Goal: Find specific page/section: Find specific page/section

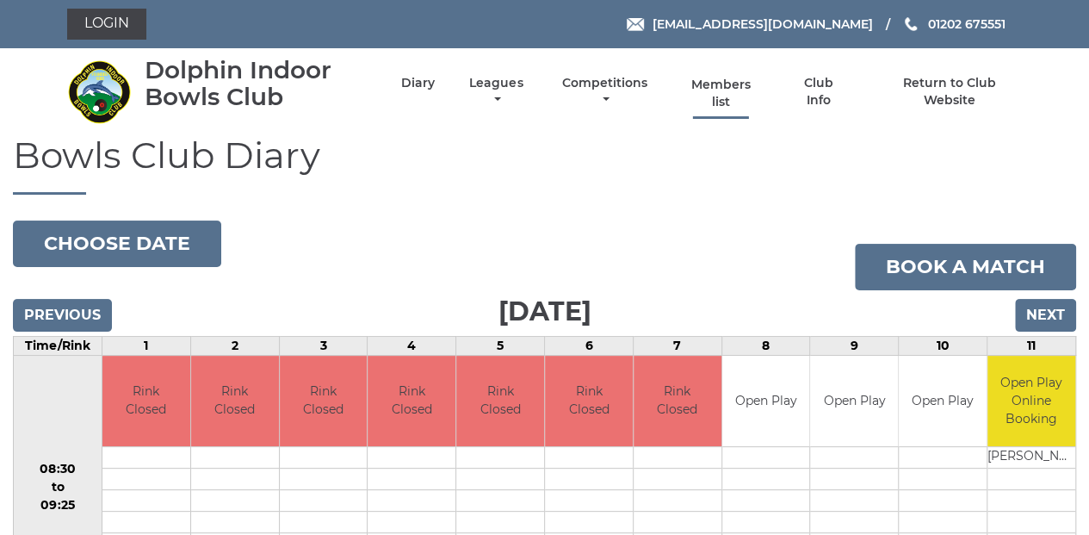
click at [718, 97] on link "Members list" at bounding box center [720, 94] width 79 height 34
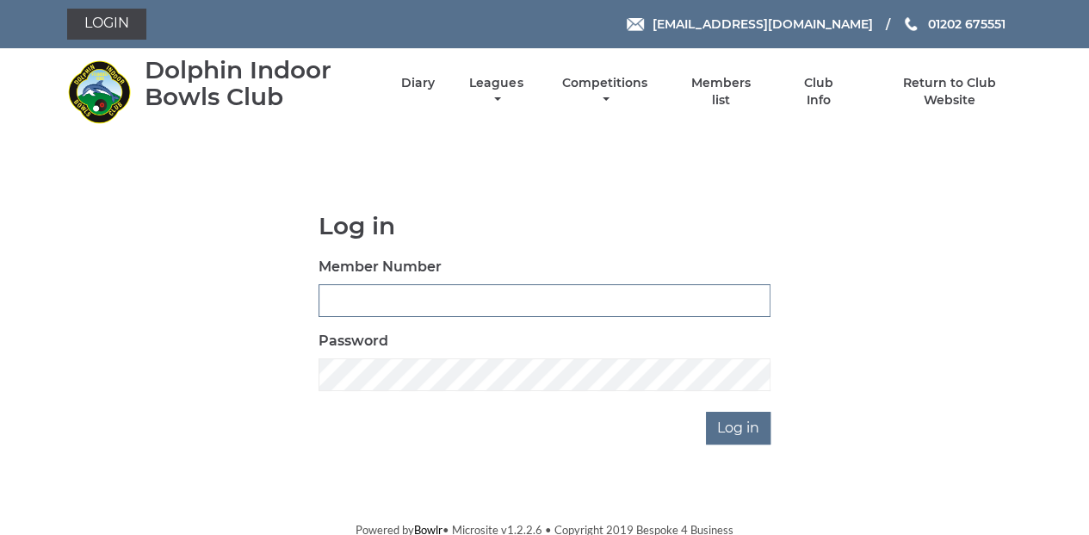
click at [368, 301] on input "Member Number" at bounding box center [545, 300] width 452 height 33
type input "3039"
click at [732, 427] on input "Log in" at bounding box center [738, 428] width 65 height 33
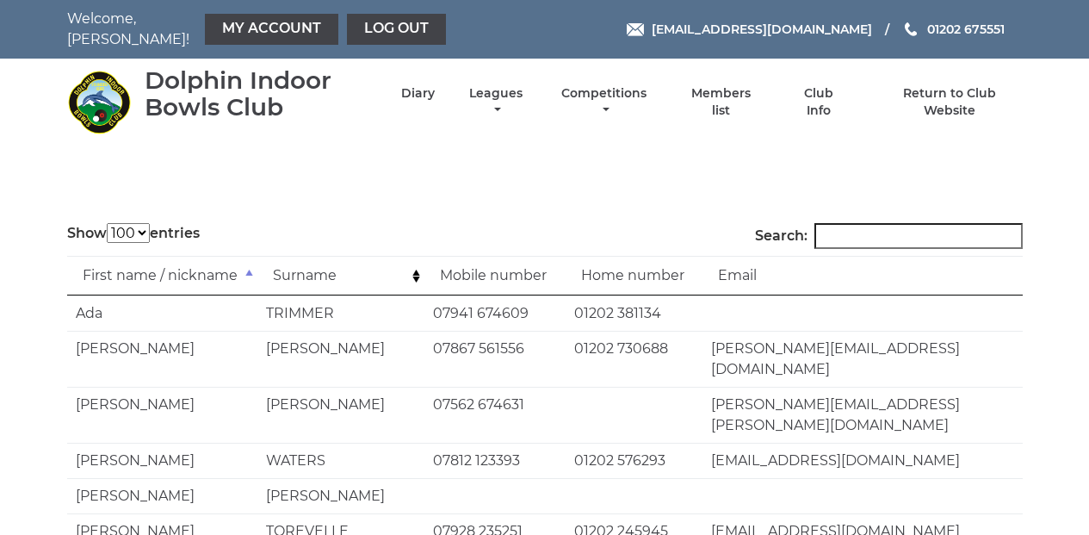
select select "100"
click at [848, 226] on input "Search:" at bounding box center [918, 236] width 208 height 26
type input "ada"
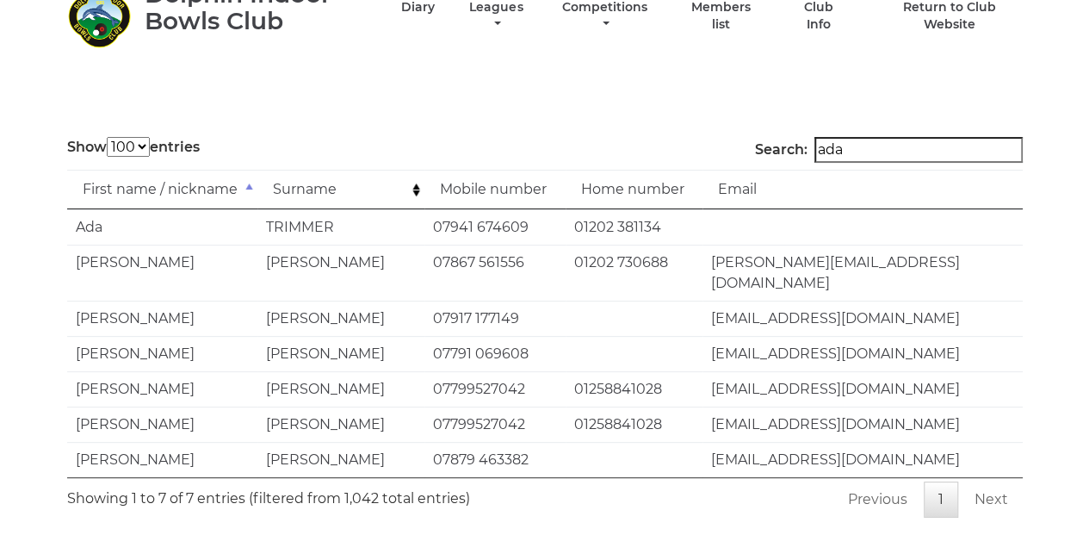
scroll to position [128, 0]
